Goal: Information Seeking & Learning: Learn about a topic

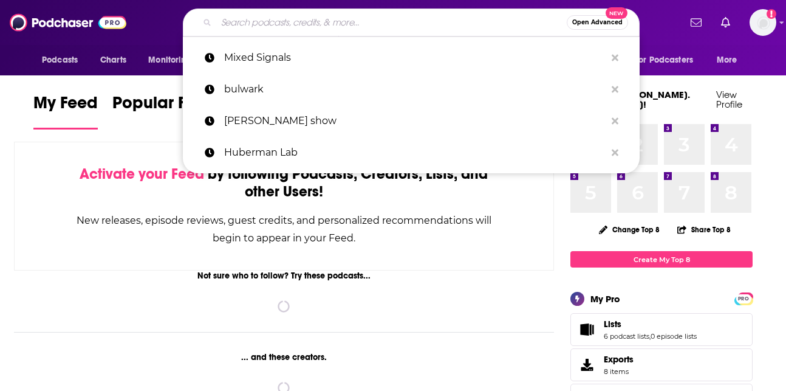
click at [342, 24] on input "Search podcasts, credits, & more..." at bounding box center [391, 22] width 351 height 19
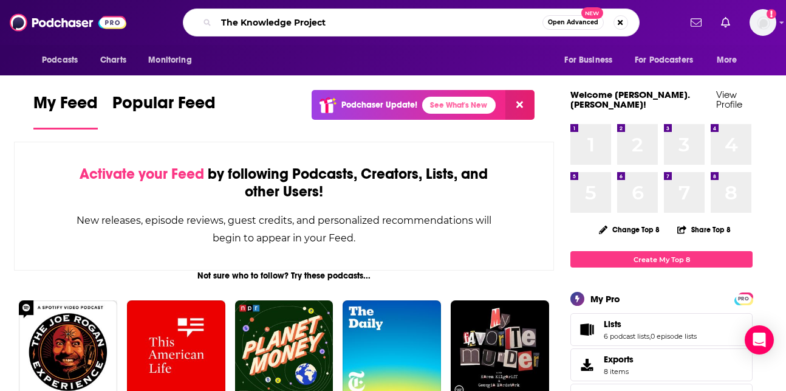
type input "The Knowledge Project"
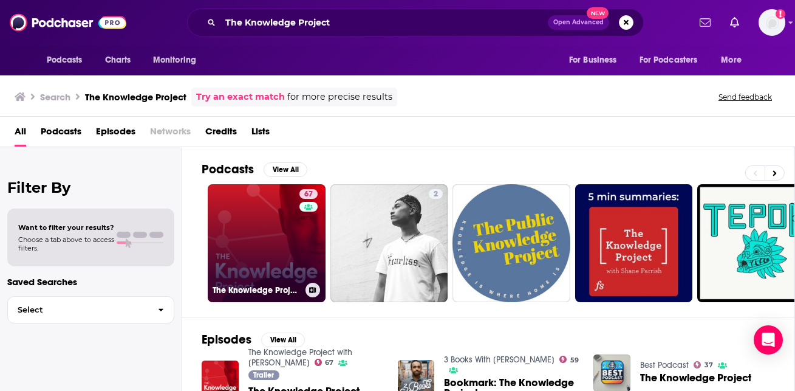
click at [261, 244] on link "67 The Knowledge Project with [PERSON_NAME]" at bounding box center [267, 243] width 118 height 118
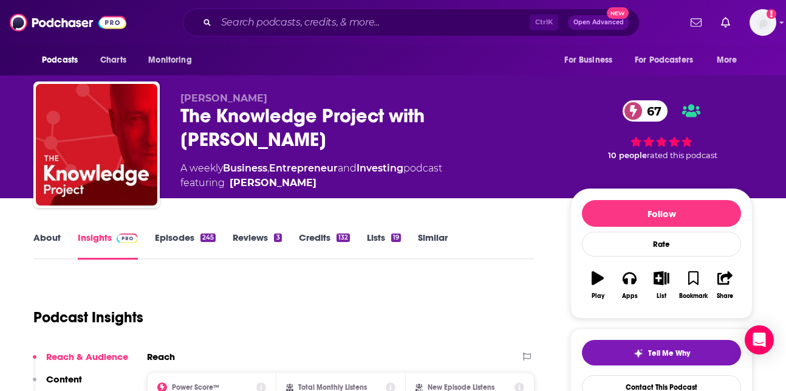
click at [46, 236] on link "About" at bounding box center [46, 246] width 27 height 28
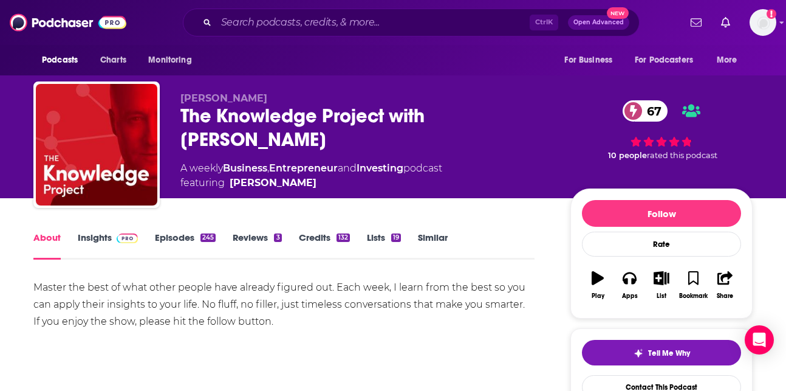
click at [35, 285] on div "Master the best of what other people have already figured out. Each week, I lea…" at bounding box center [283, 304] width 501 height 51
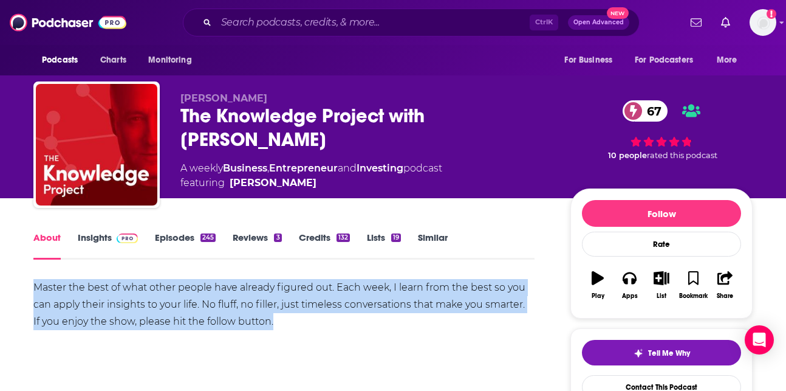
drag, startPoint x: 35, startPoint y: 285, endPoint x: 277, endPoint y: 322, distance: 244.7
click at [277, 322] on div "Master the best of what other people have already figured out. Each week, I lea…" at bounding box center [283, 304] width 501 height 51
copy div "Master the best of what other people have already figured out. Each week, I lea…"
click at [94, 238] on link "Insights" at bounding box center [108, 246] width 60 height 28
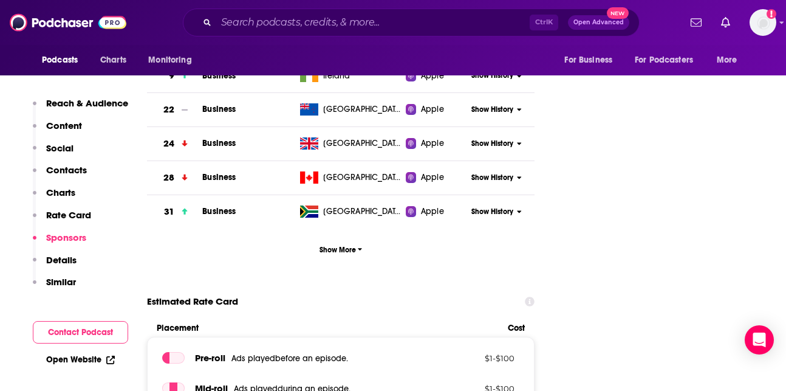
scroll to position [1519, 0]
